Goal: Transaction & Acquisition: Purchase product/service

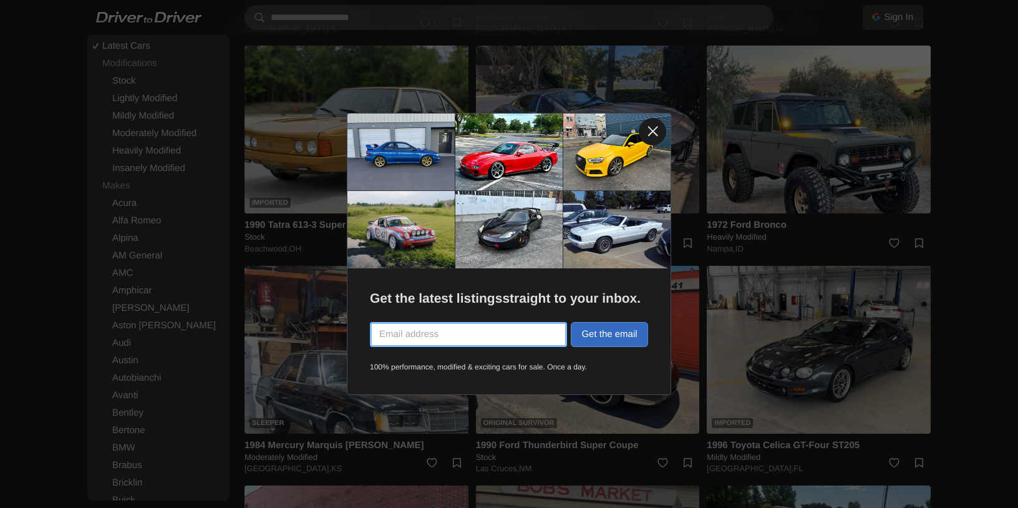
scroll to position [2268, 0]
click at [651, 135] on link at bounding box center [652, 131] width 27 height 27
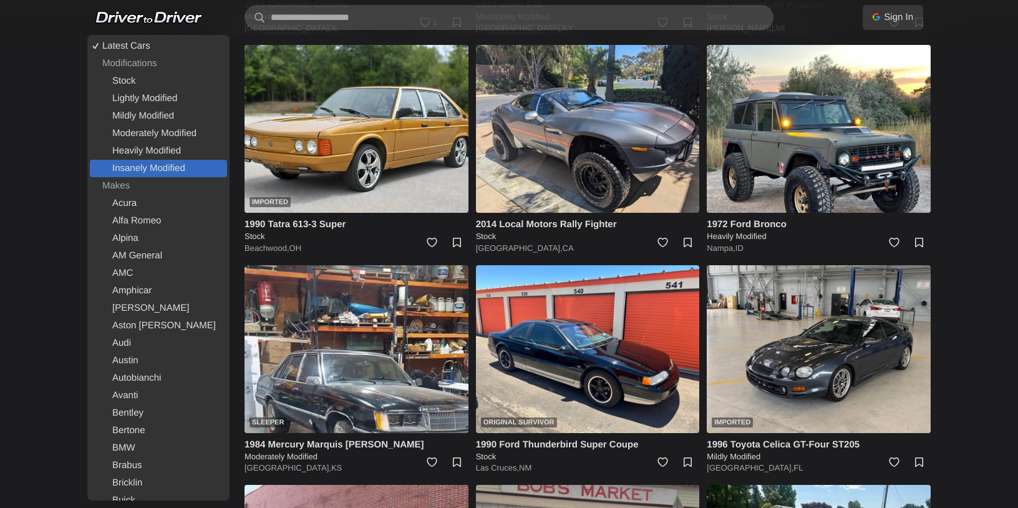
click at [167, 173] on link "Insanely Modified" at bounding box center [158, 168] width 137 height 17
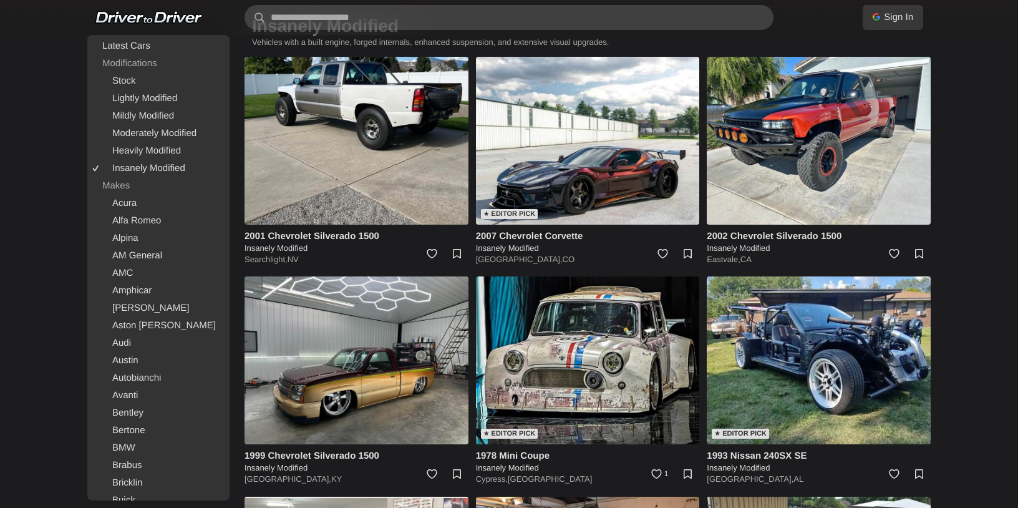
scroll to position [72, 0]
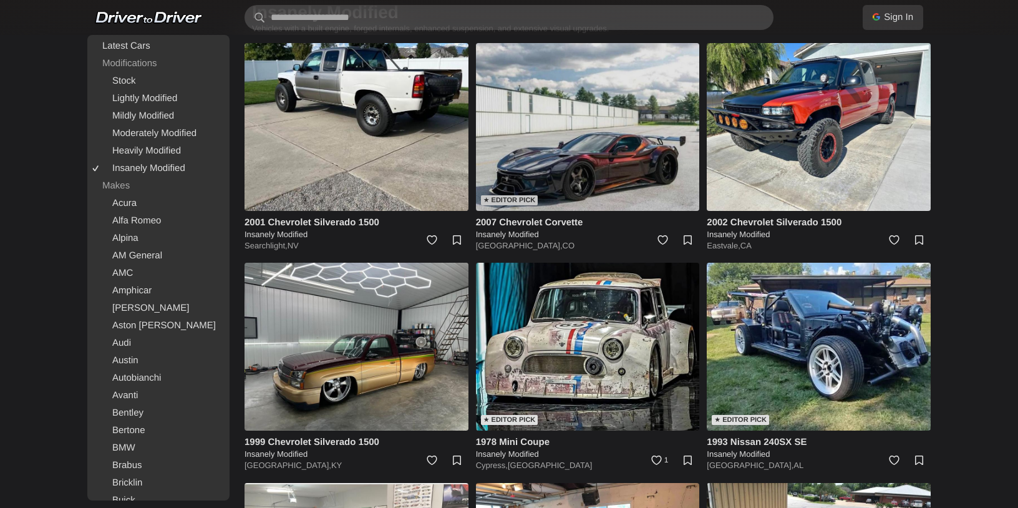
click at [587, 158] on img at bounding box center [588, 127] width 224 height 168
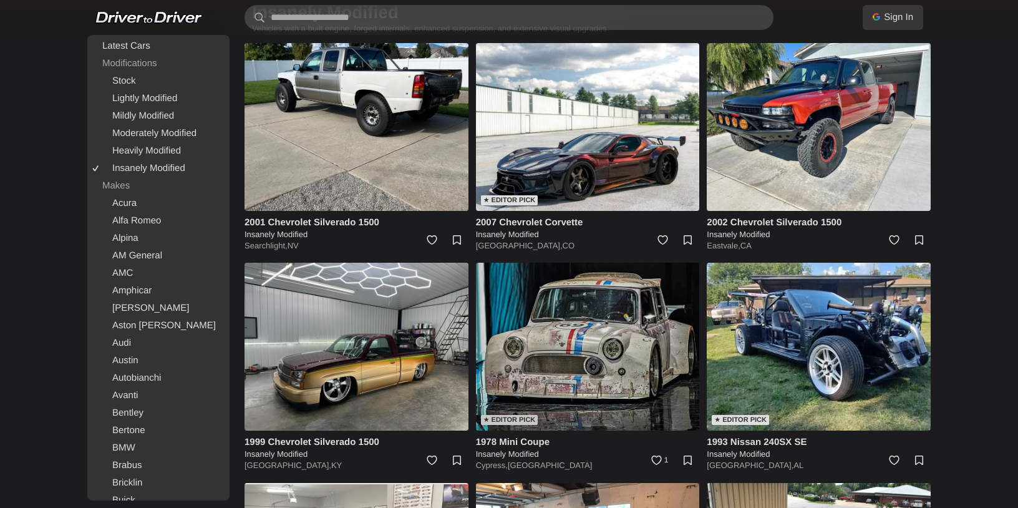
click at [614, 365] on img at bounding box center [588, 347] width 224 height 168
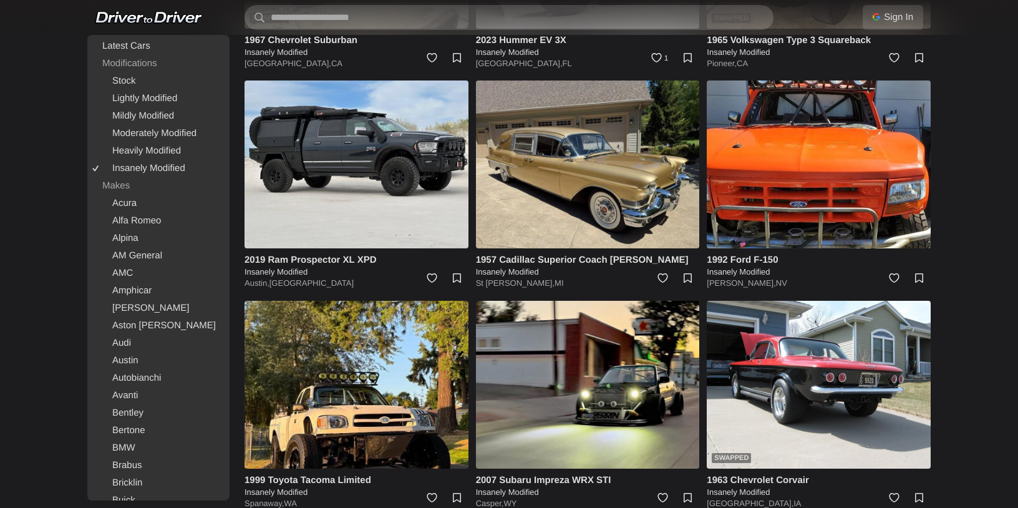
scroll to position [914, 0]
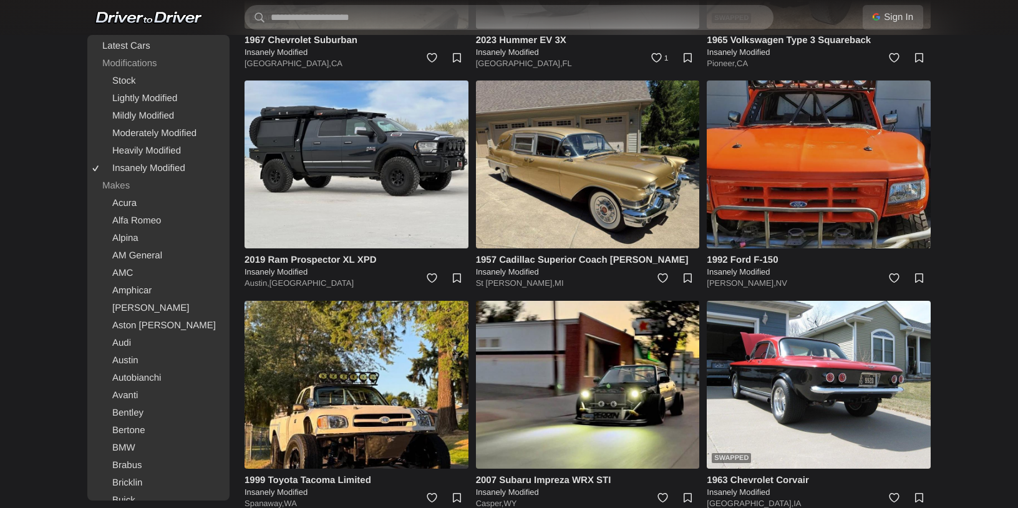
click at [875, 200] on img at bounding box center [819, 164] width 224 height 168
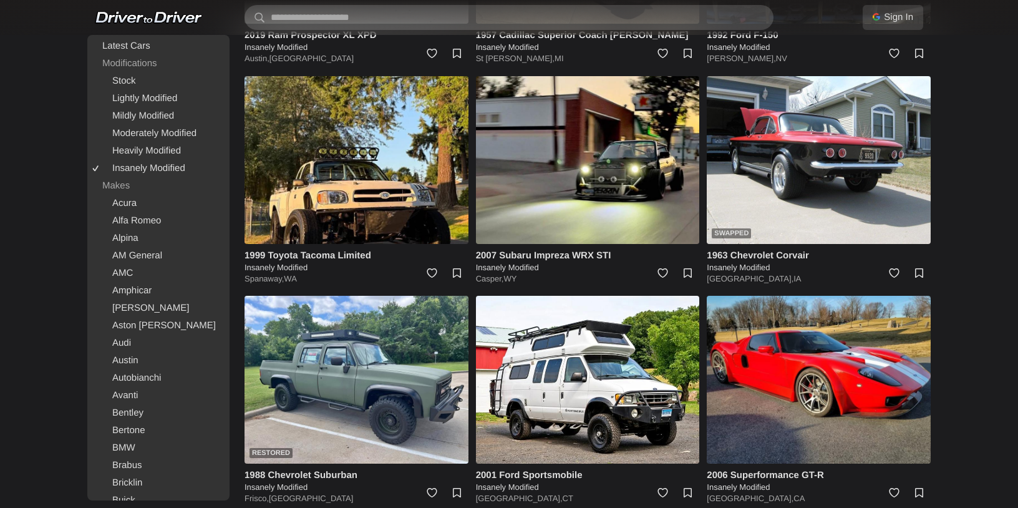
scroll to position [1139, 0]
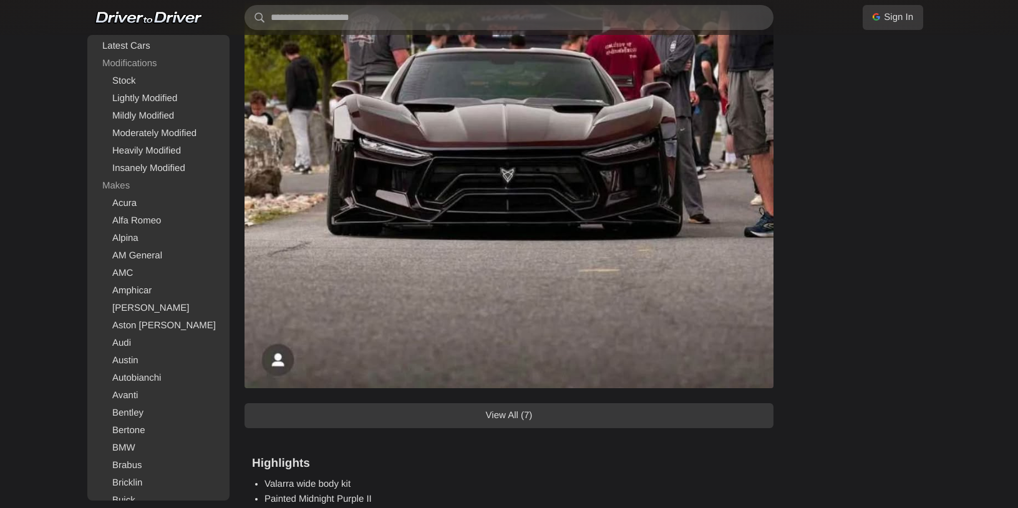
scroll to position [1324, 0]
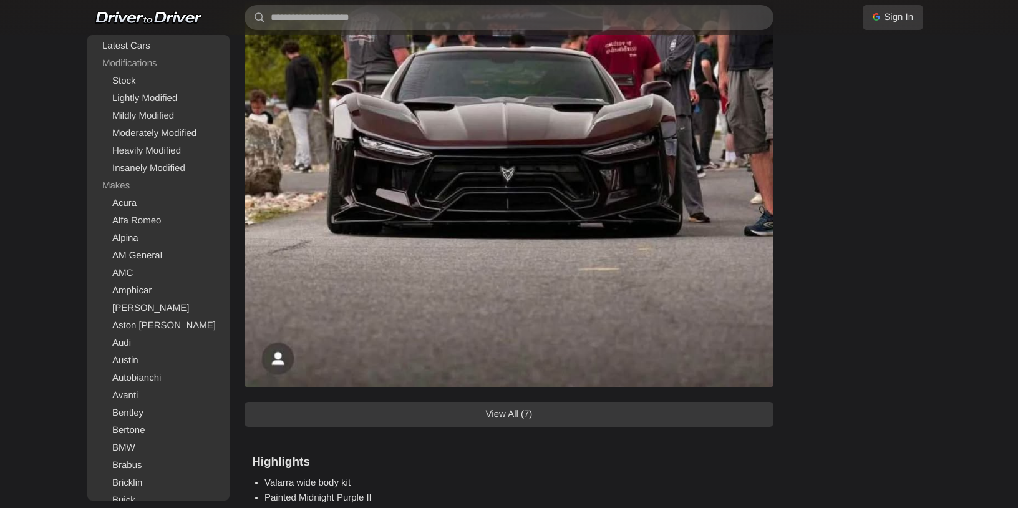
click at [684, 419] on link "View All (7)" at bounding box center [509, 414] width 529 height 25
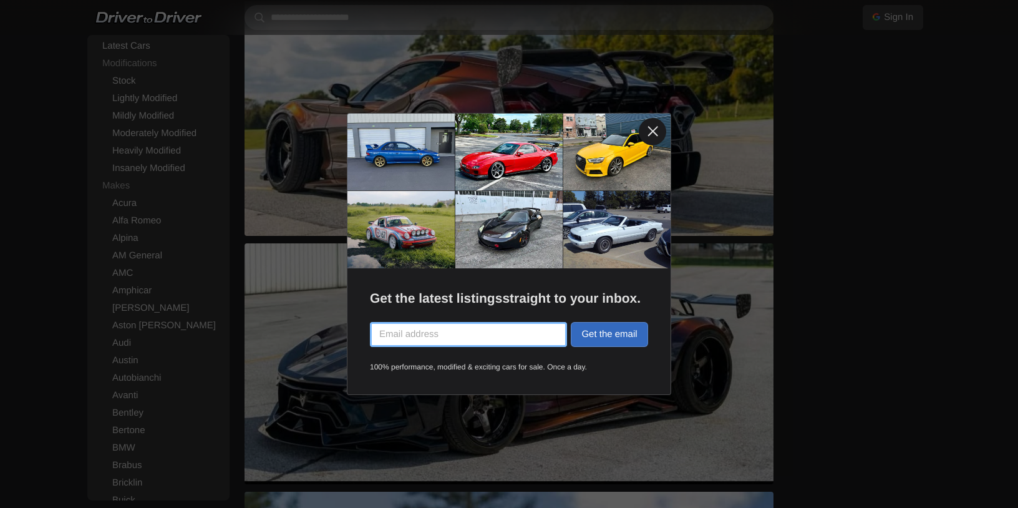
scroll to position [1749, 0]
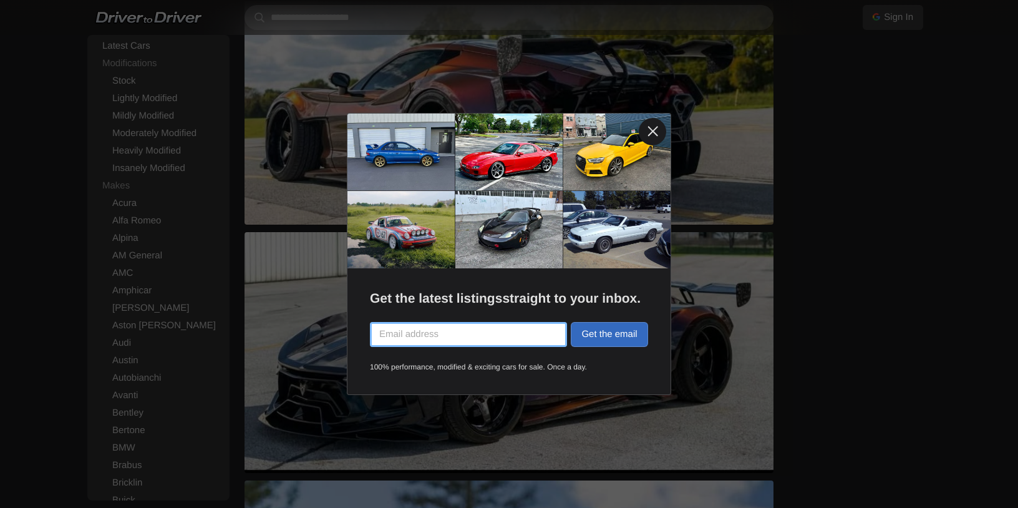
click at [649, 132] on link at bounding box center [652, 131] width 27 height 27
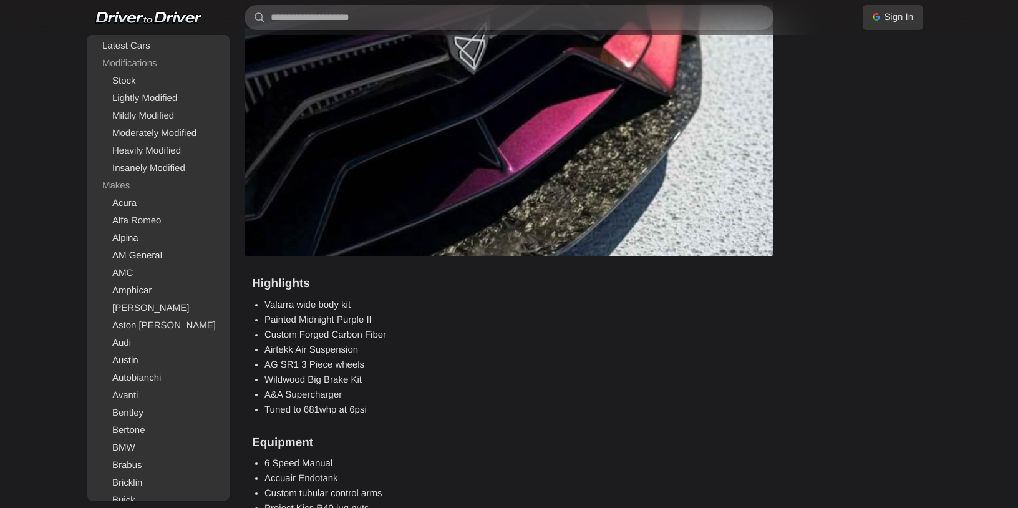
scroll to position [3030, 0]
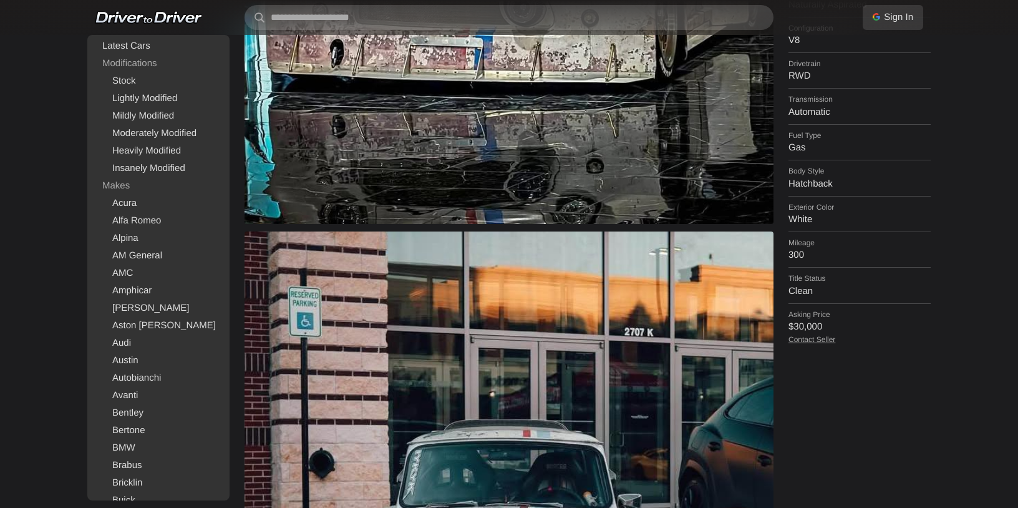
scroll to position [424, 0]
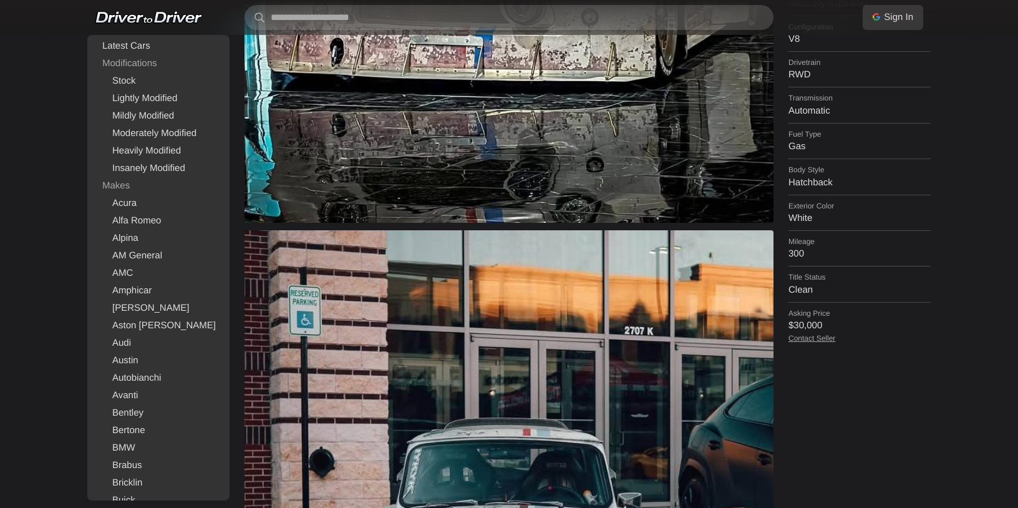
click at [810, 334] on link "Contact Seller" at bounding box center [812, 338] width 47 height 9
